Goal: Task Accomplishment & Management: Use online tool/utility

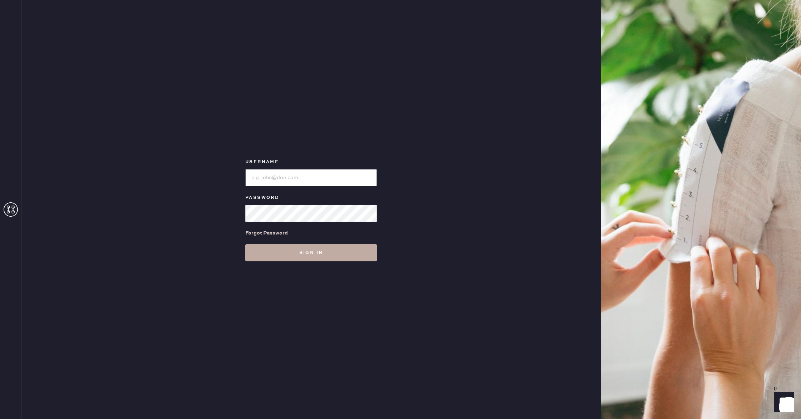
type input "reformationhenderson"
click at [267, 254] on button "Sign in" at bounding box center [311, 252] width 132 height 17
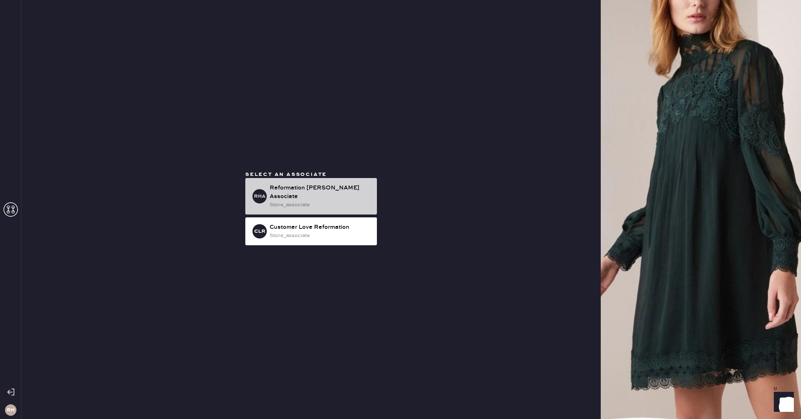
click at [314, 191] on div "Reformation [PERSON_NAME] Associate" at bounding box center [321, 192] width 102 height 17
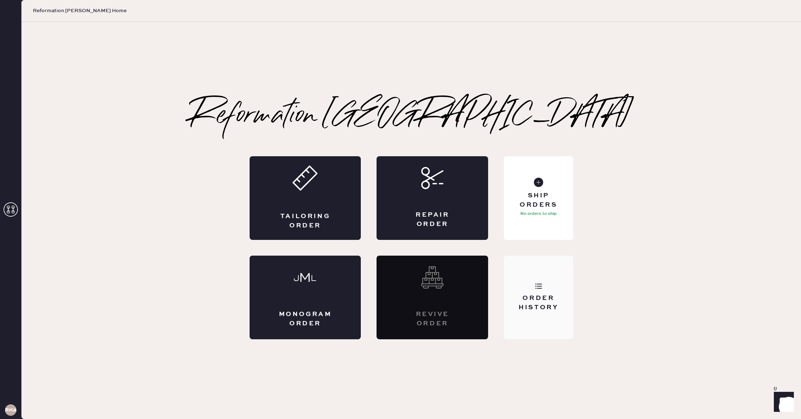
click at [546, 301] on div "Order History" at bounding box center [539, 303] width 58 height 18
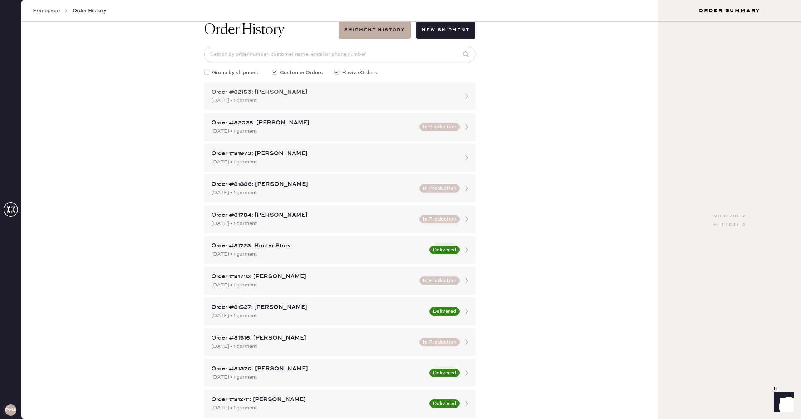
scroll to position [17, 0]
click at [313, 92] on div "Order #82153: [PERSON_NAME]" at bounding box center [333, 91] width 244 height 9
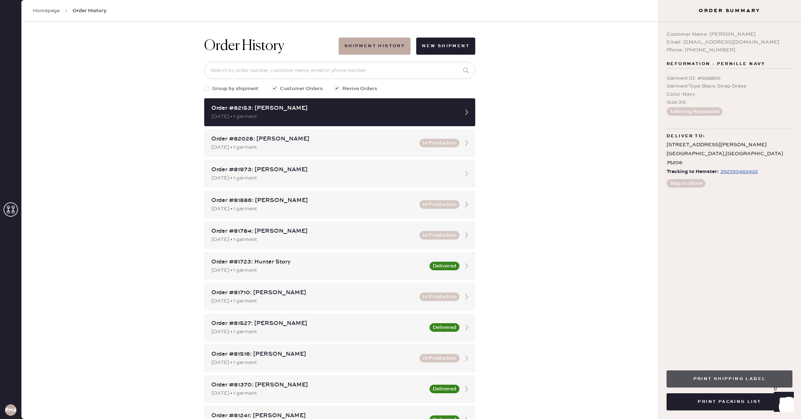
click at [727, 373] on button "Print Shipping Label" at bounding box center [730, 379] width 126 height 17
click at [731, 405] on button "Print Packing List" at bounding box center [730, 401] width 126 height 17
click at [747, 380] on button "Print Shipping Label" at bounding box center [730, 379] width 126 height 17
click at [697, 392] on div "Print Shipping Label Print Packing List" at bounding box center [729, 387] width 143 height 63
click at [699, 398] on button "Print Packing List" at bounding box center [730, 401] width 126 height 17
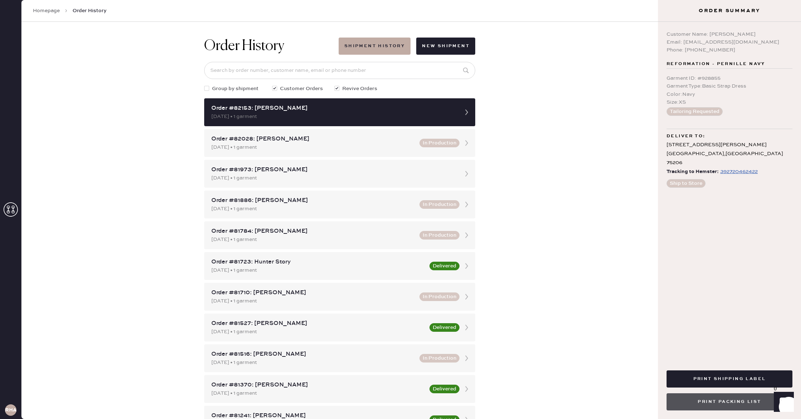
click at [754, 403] on button "Print Packing List" at bounding box center [730, 401] width 126 height 17
